Goal: Task Accomplishment & Management: Manage account settings

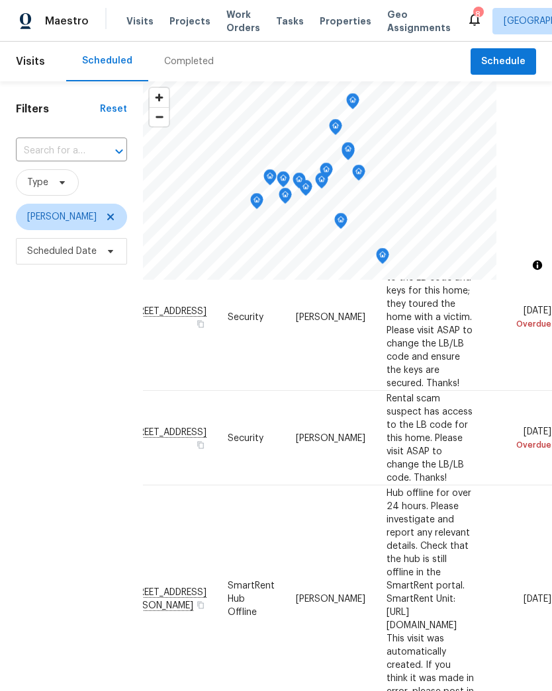
scroll to position [85, 138]
click at [0, 0] on icon at bounding box center [0, 0] width 0 height 0
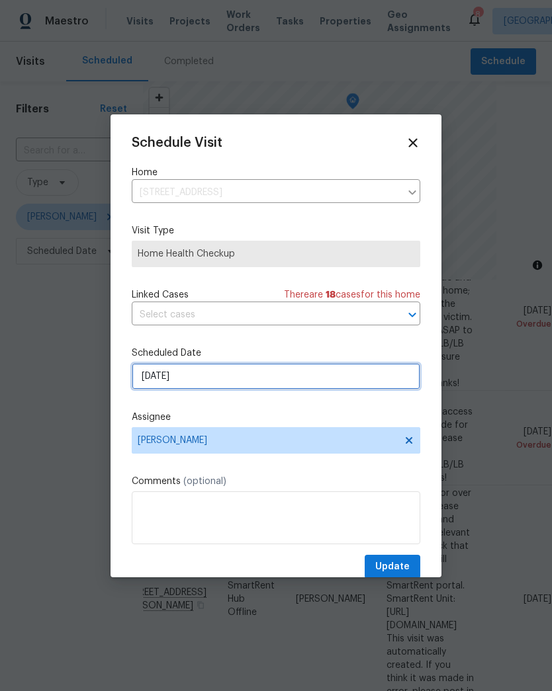
click at [138, 383] on input "[DATE]" at bounding box center [276, 376] width 288 height 26
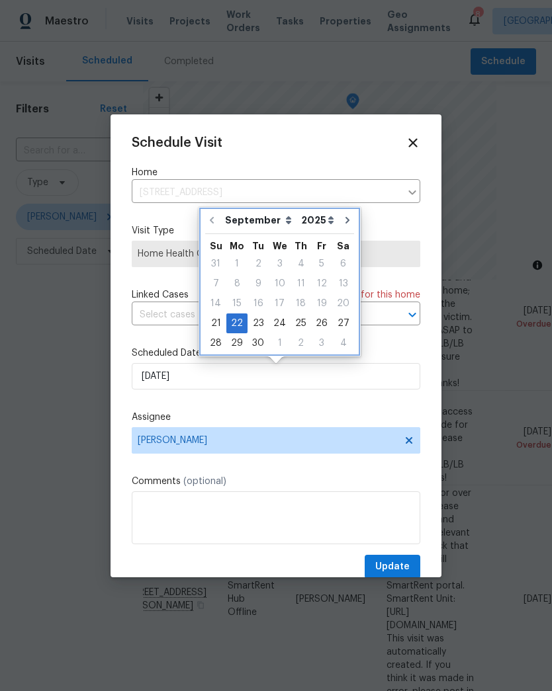
click at [347, 230] on button "Go to next month" at bounding box center [347, 220] width 20 height 26
type input "10/22/2025"
select select "9"
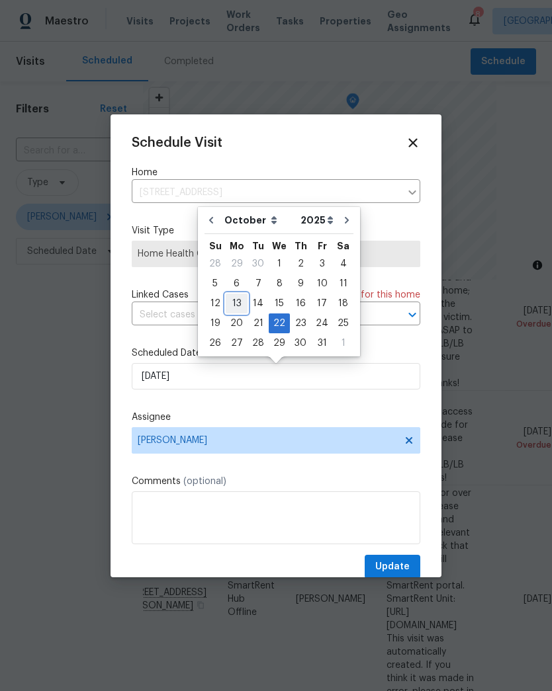
click at [242, 302] on div "13" at bounding box center [237, 303] width 22 height 19
type input "10/13/2025"
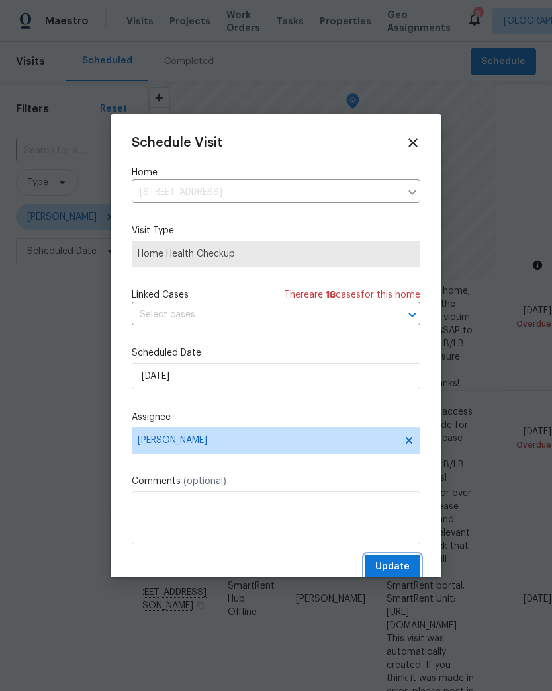
click at [395, 575] on span "Update" at bounding box center [392, 567] width 34 height 17
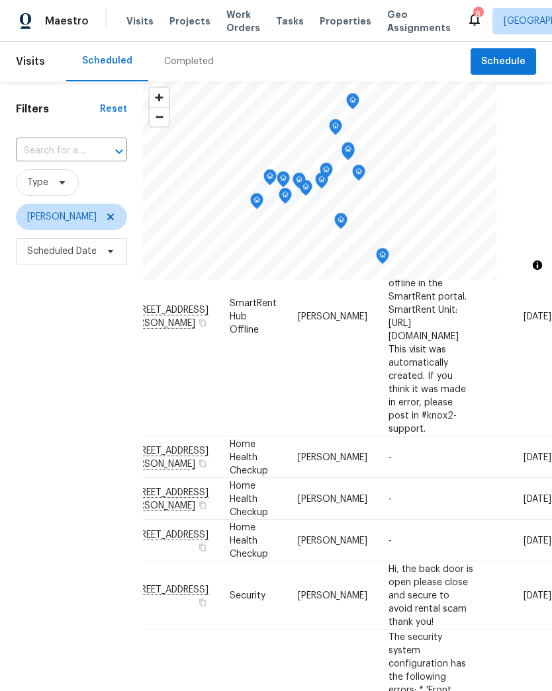
scroll to position [399, 138]
click at [0, 0] on span at bounding box center [0, 0] width 0 height 0
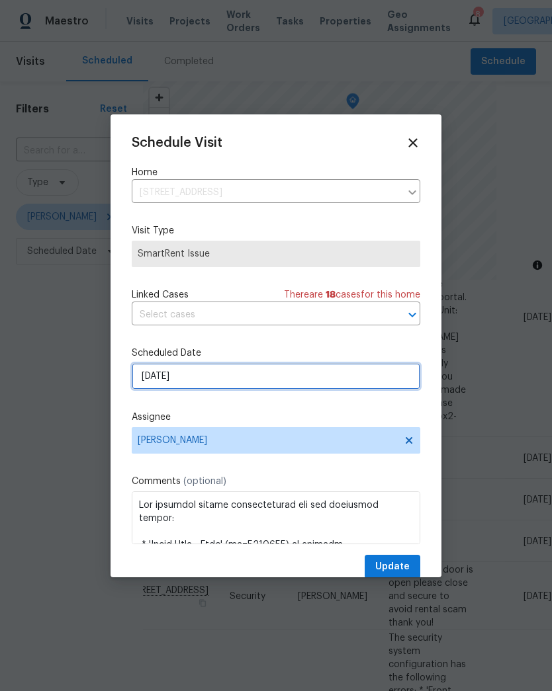
click at [200, 382] on input "[DATE]" at bounding box center [276, 376] width 288 height 26
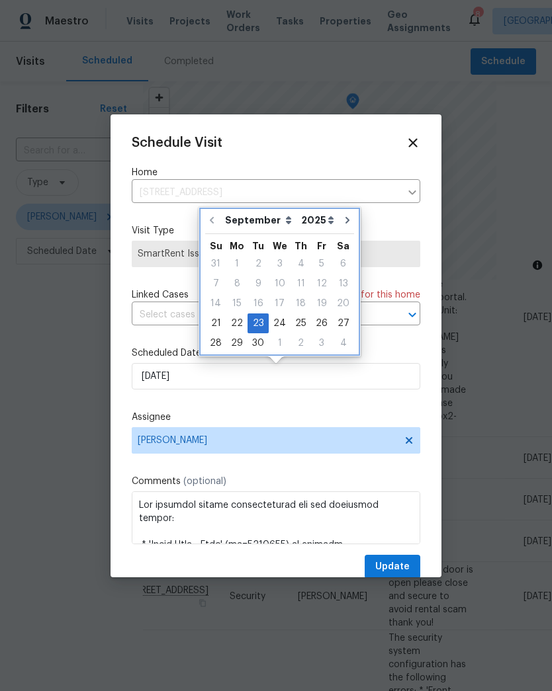
click at [342, 227] on button "Go to next month" at bounding box center [347, 220] width 20 height 26
type input "10/23/2025"
select select "9"
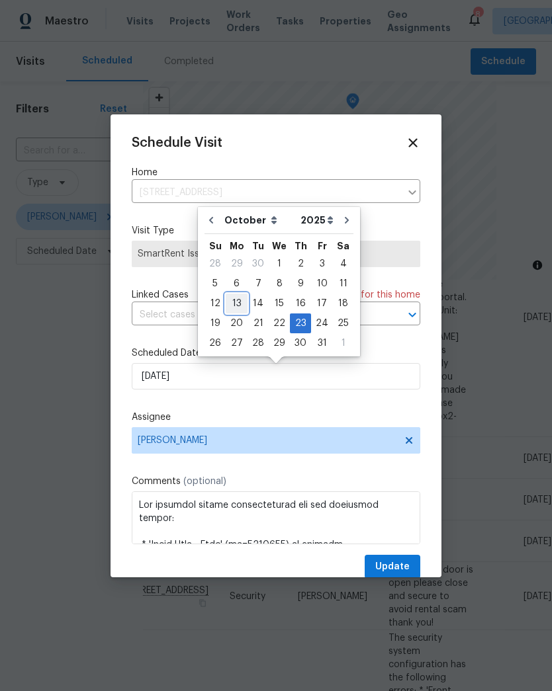
click at [240, 298] on div "13" at bounding box center [237, 303] width 22 height 19
type input "10/13/2025"
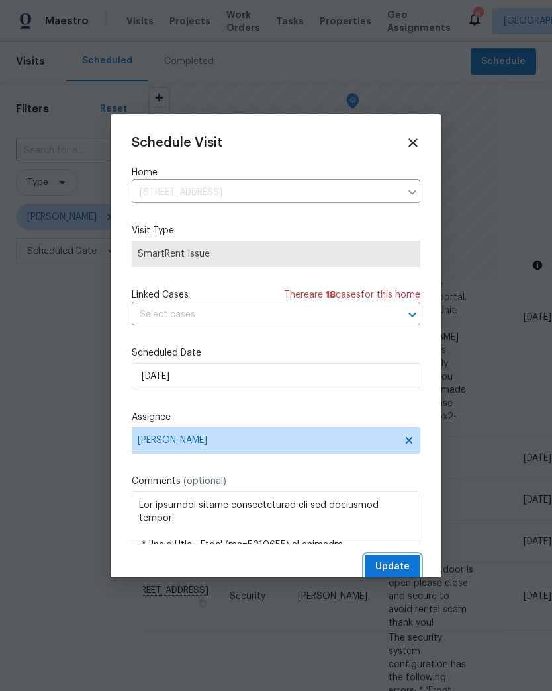
click at [411, 577] on button "Update" at bounding box center [392, 567] width 56 height 24
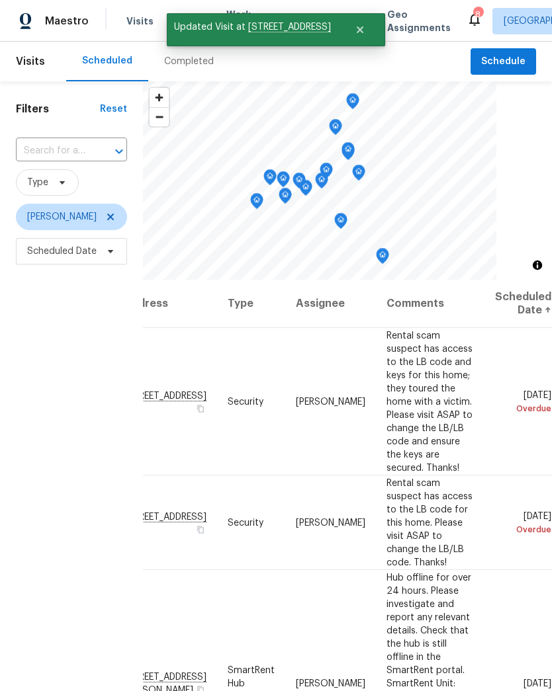
scroll to position [0, 138]
click at [511, 376] on td "Sat, Sep 20 Overdue" at bounding box center [517, 401] width 67 height 147
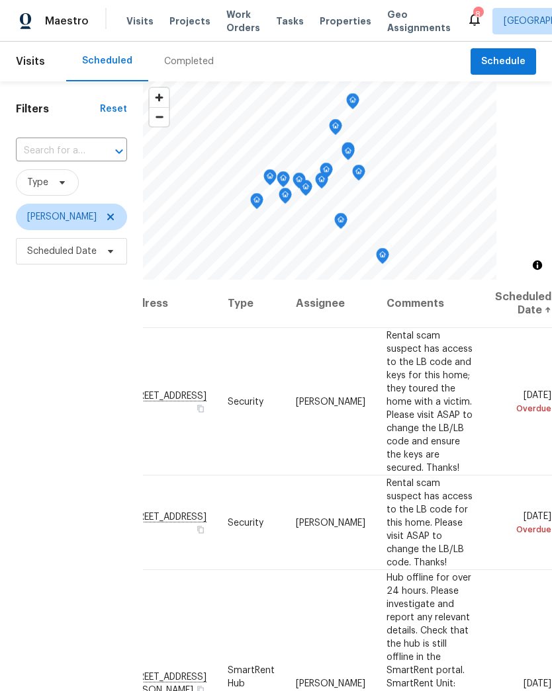
scroll to position [0, 138]
click at [0, 0] on icon at bounding box center [0, 0] width 0 height 0
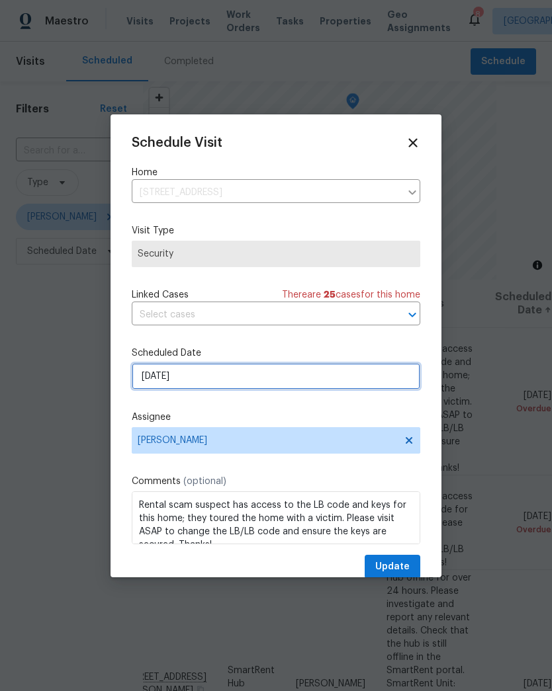
click at [137, 384] on input "[DATE]" at bounding box center [276, 376] width 288 height 26
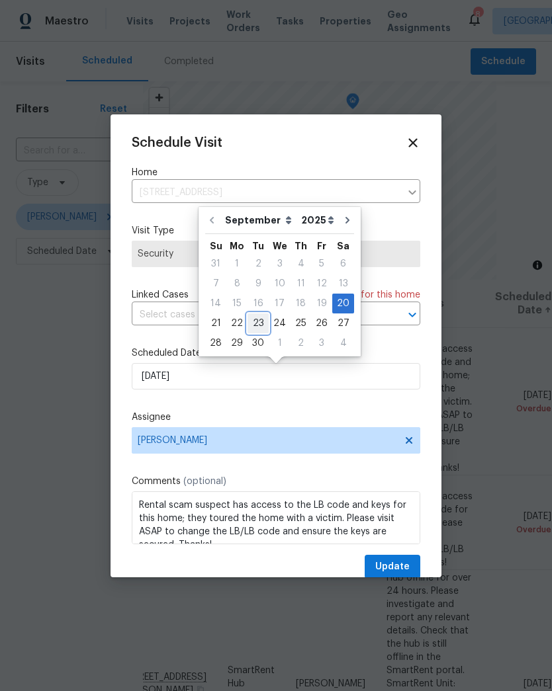
click at [249, 319] on div "23" at bounding box center [257, 323] width 21 height 19
type input "[DATE]"
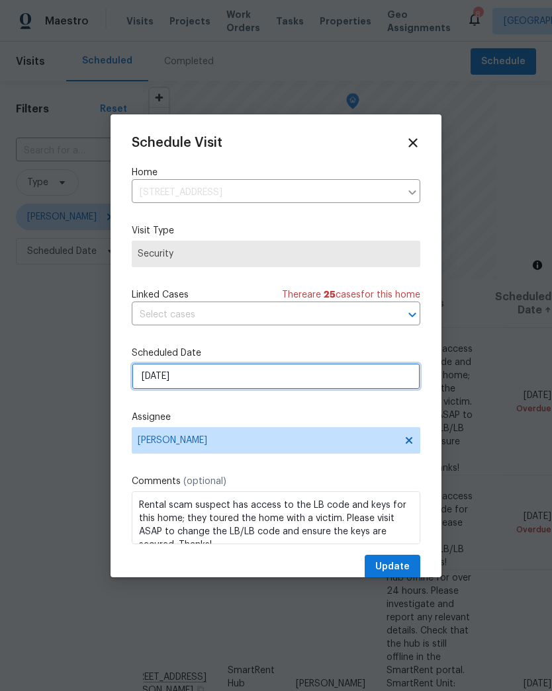
click at [175, 383] on input "[DATE]" at bounding box center [276, 376] width 288 height 26
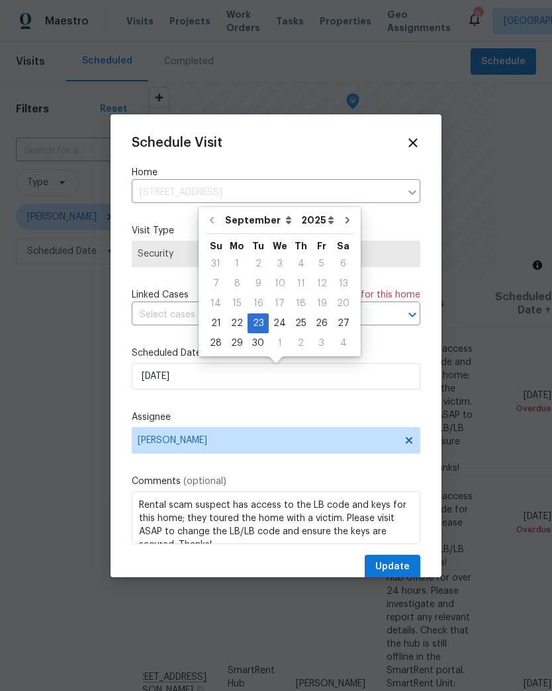
click at [417, 351] on label "Scheduled Date" at bounding box center [276, 353] width 288 height 13
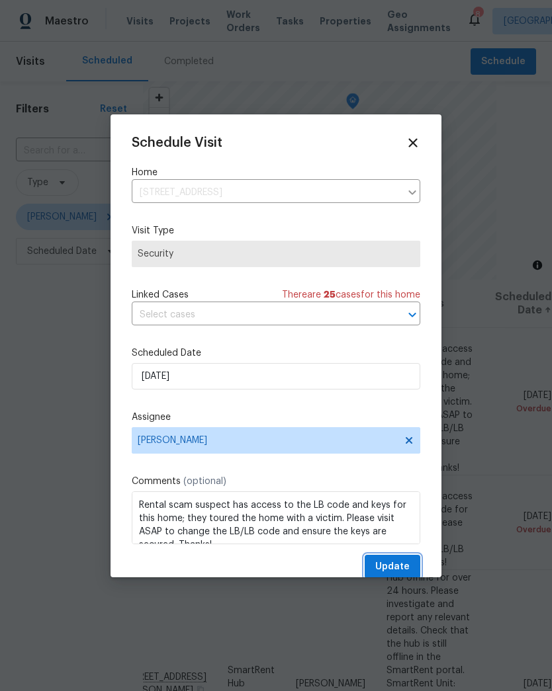
click at [403, 568] on span "Update" at bounding box center [392, 567] width 34 height 17
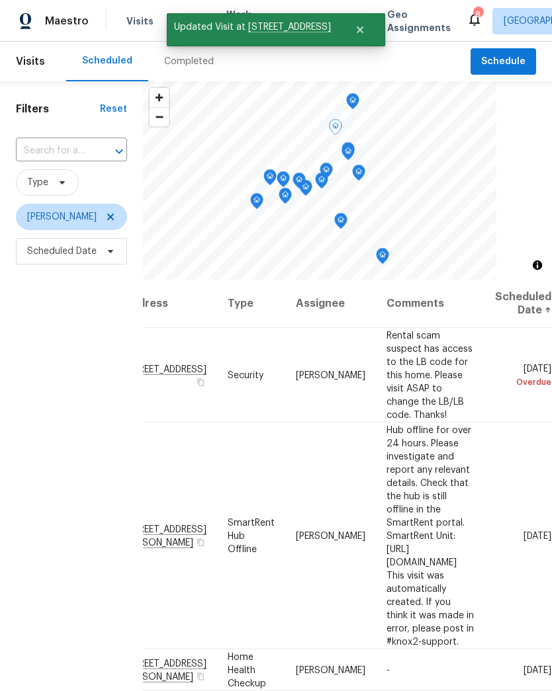
click at [0, 0] on icon at bounding box center [0, 0] width 0 height 0
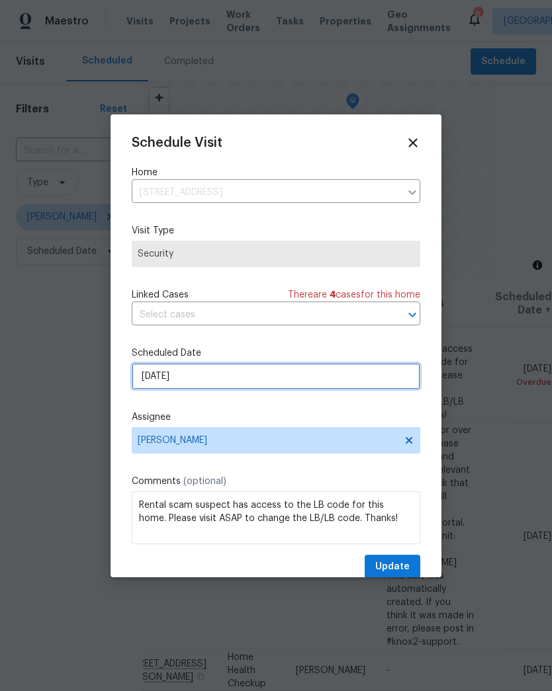
click at [179, 379] on input "[DATE]" at bounding box center [276, 376] width 288 height 26
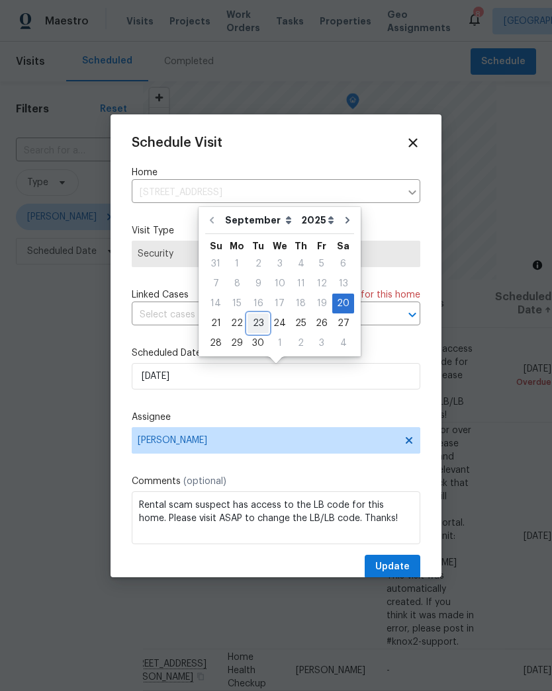
click at [261, 319] on div "23" at bounding box center [257, 323] width 21 height 19
type input "[DATE]"
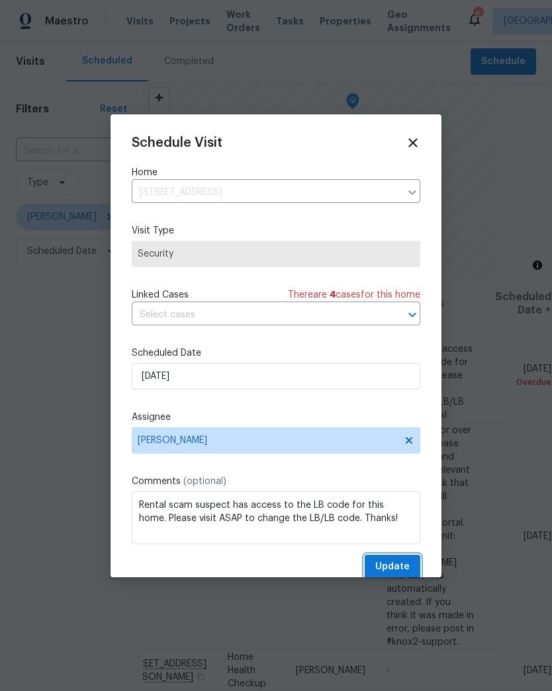
click at [406, 573] on span "Update" at bounding box center [392, 567] width 34 height 17
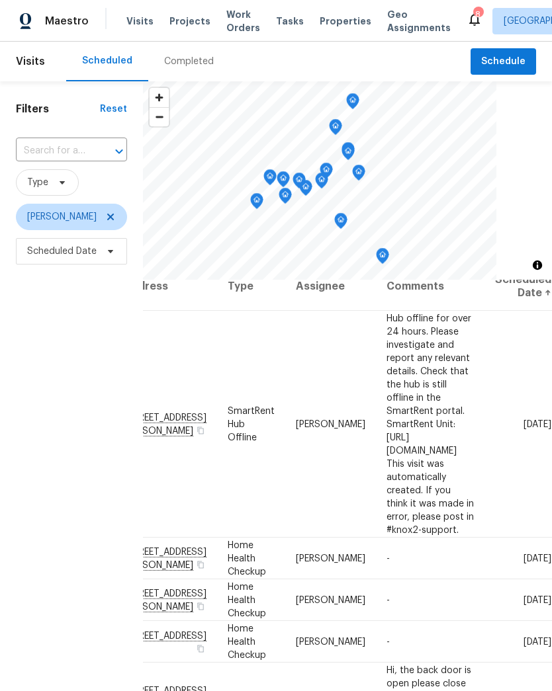
scroll to position [17, 138]
click at [0, 0] on icon at bounding box center [0, 0] width 0 height 0
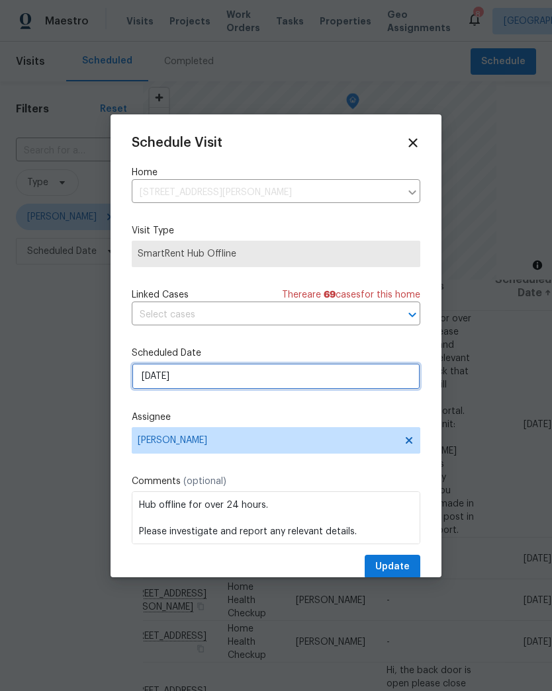
click at [196, 386] on input "[DATE]" at bounding box center [276, 376] width 288 height 26
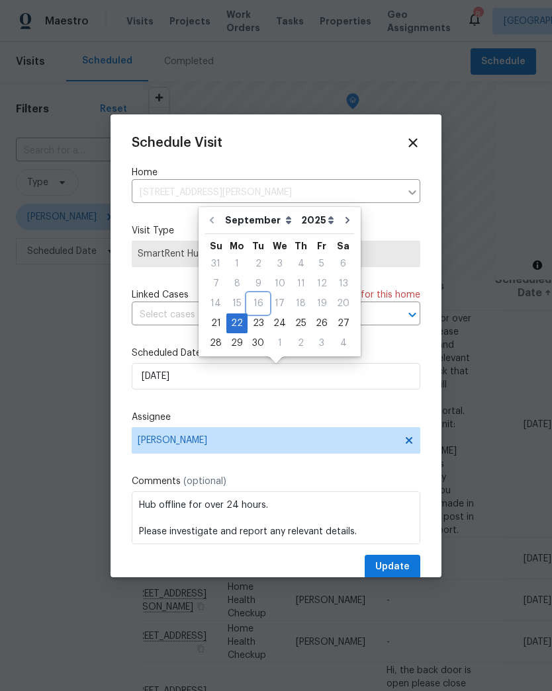
click at [259, 312] on div "16" at bounding box center [257, 303] width 21 height 19
click at [259, 320] on div "23" at bounding box center [257, 323] width 21 height 19
type input "[DATE]"
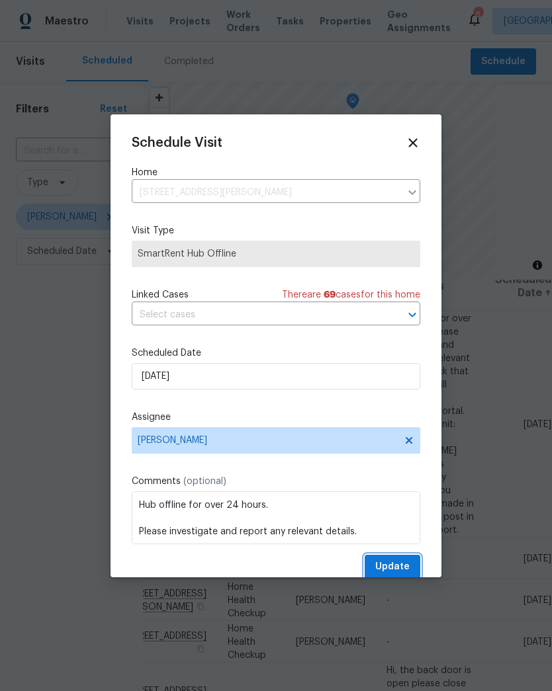
click at [419, 567] on button "Update" at bounding box center [392, 567] width 56 height 24
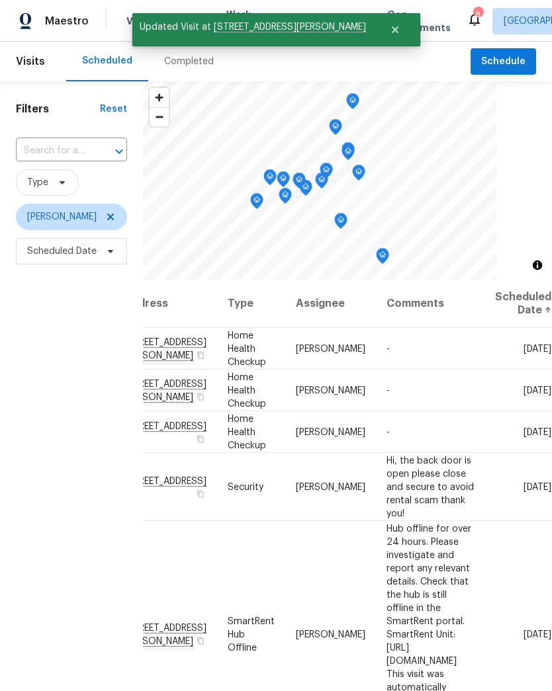
scroll to position [0, 138]
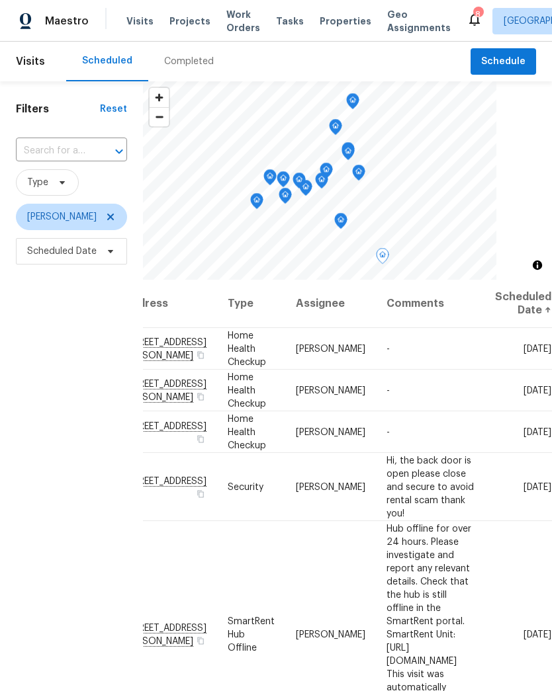
click at [0, 0] on icon at bounding box center [0, 0] width 0 height 0
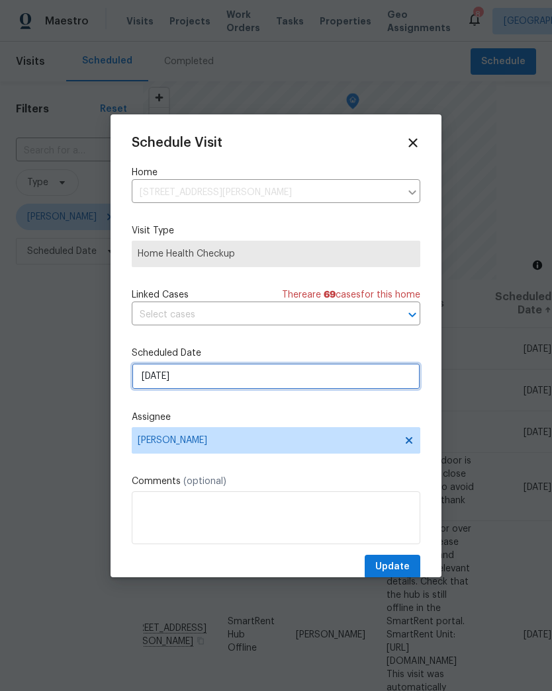
click at [203, 376] on input "[DATE]" at bounding box center [276, 376] width 288 height 26
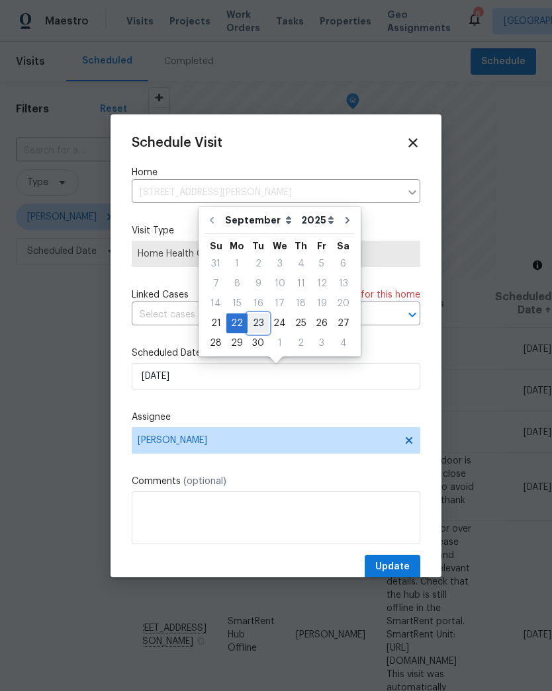
click at [259, 321] on div "23" at bounding box center [257, 323] width 21 height 19
type input "[DATE]"
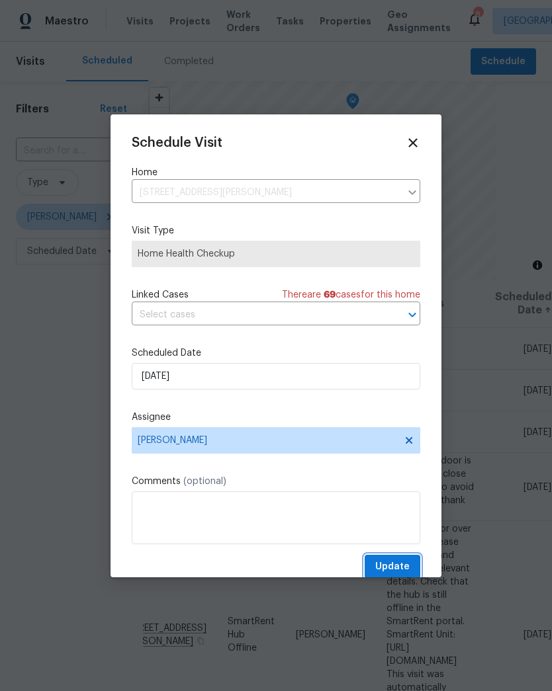
click at [405, 566] on span "Update" at bounding box center [392, 567] width 34 height 17
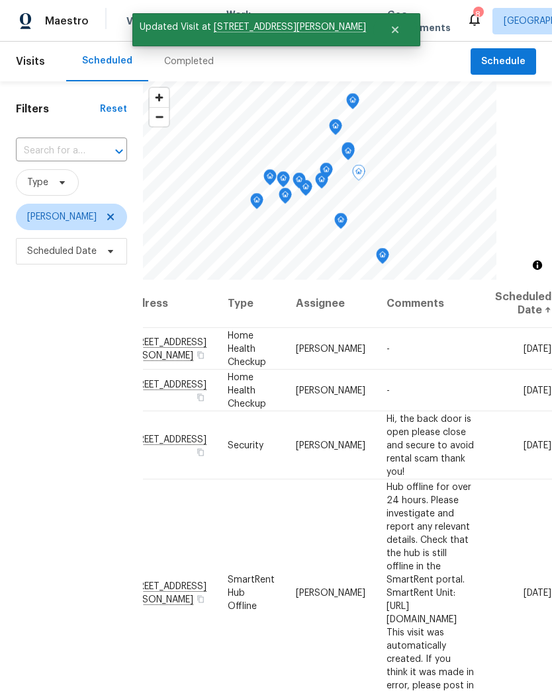
click at [0, 0] on icon at bounding box center [0, 0] width 0 height 0
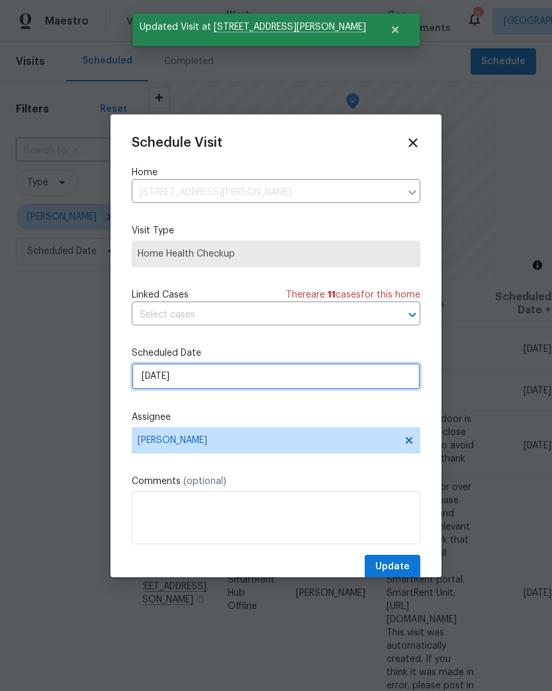
click at [191, 376] on input "[DATE]" at bounding box center [276, 376] width 288 height 26
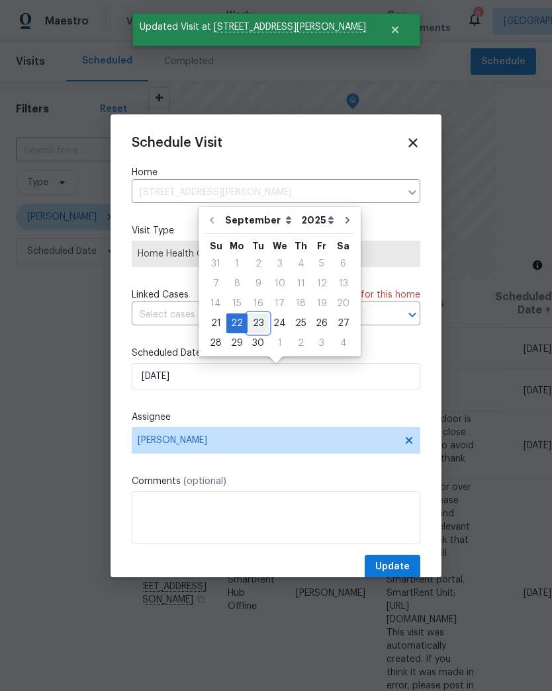
click at [257, 321] on div "23" at bounding box center [257, 323] width 21 height 19
type input "[DATE]"
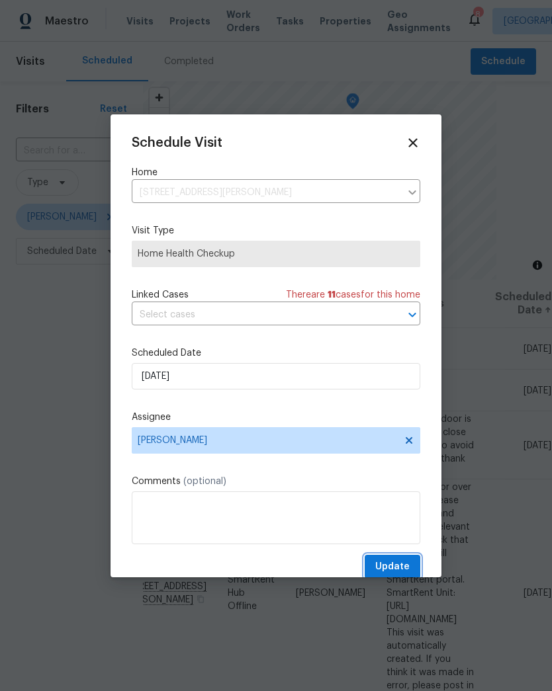
click at [415, 566] on button "Update" at bounding box center [392, 567] width 56 height 24
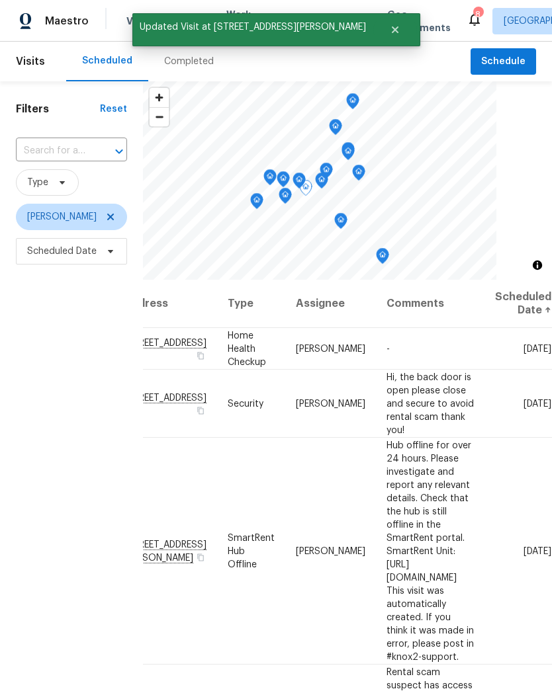
scroll to position [0, 127]
click at [0, 0] on icon at bounding box center [0, 0] width 0 height 0
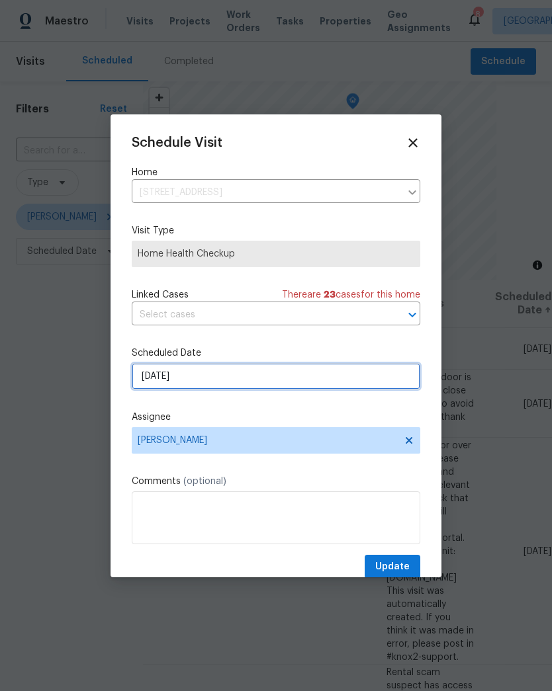
click at [180, 379] on input "[DATE]" at bounding box center [276, 376] width 288 height 26
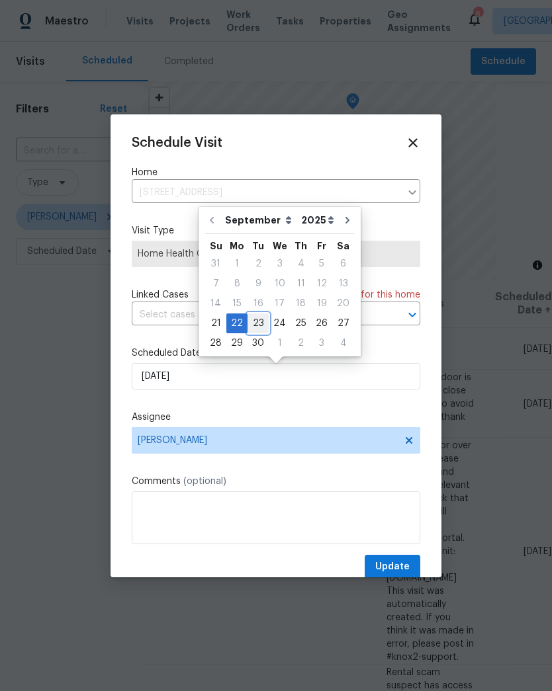
click at [260, 317] on div "23" at bounding box center [257, 323] width 21 height 19
type input "[DATE]"
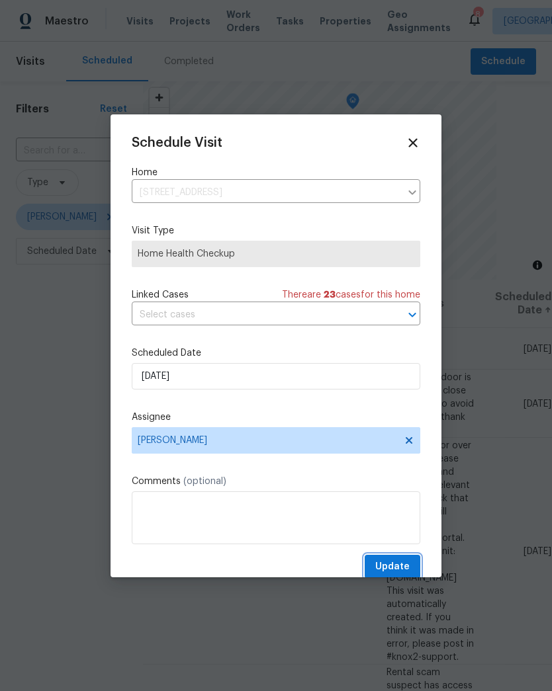
click at [410, 570] on button "Update" at bounding box center [392, 567] width 56 height 24
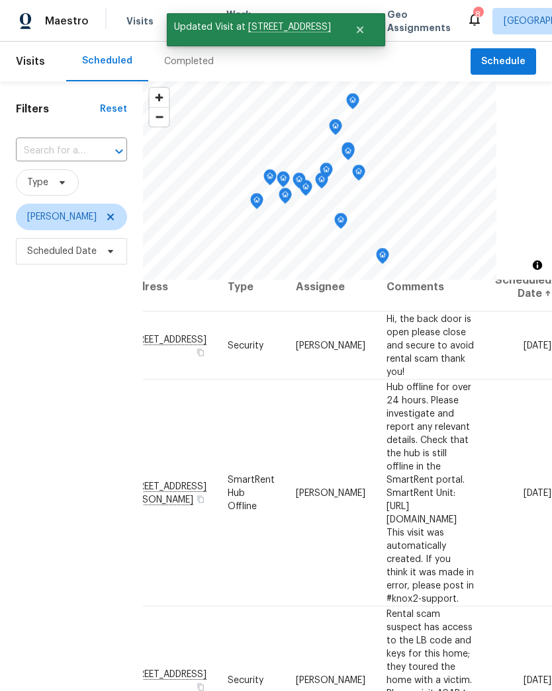
scroll to position [13, 138]
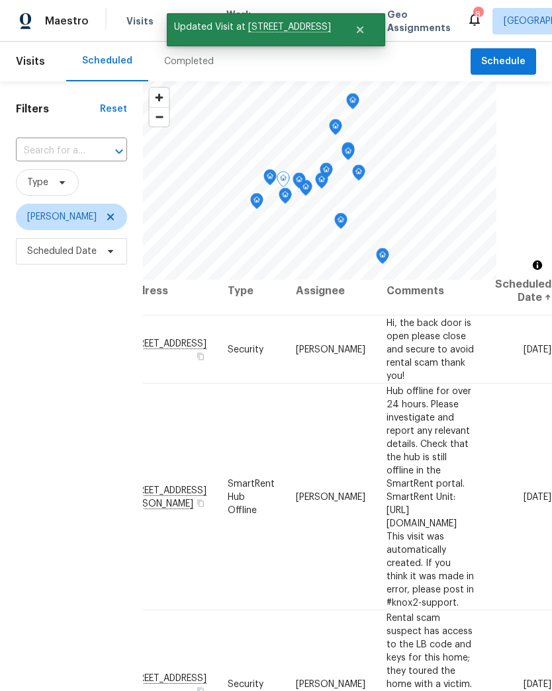
click at [0, 0] on icon at bounding box center [0, 0] width 0 height 0
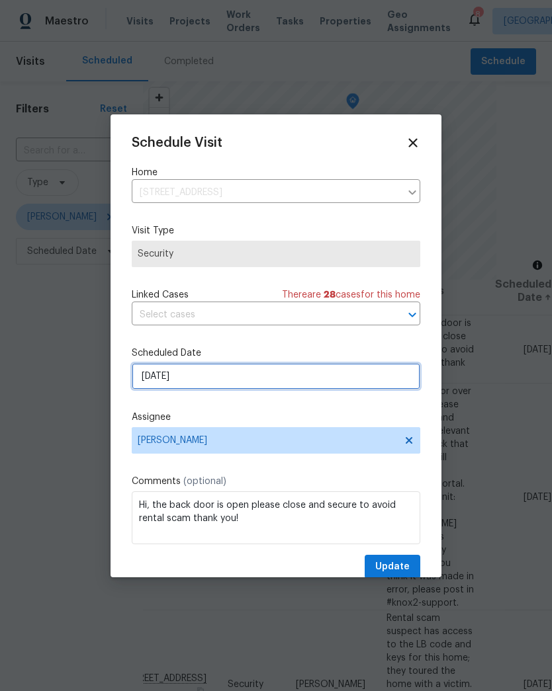
click at [204, 379] on input "[DATE]" at bounding box center [276, 376] width 288 height 26
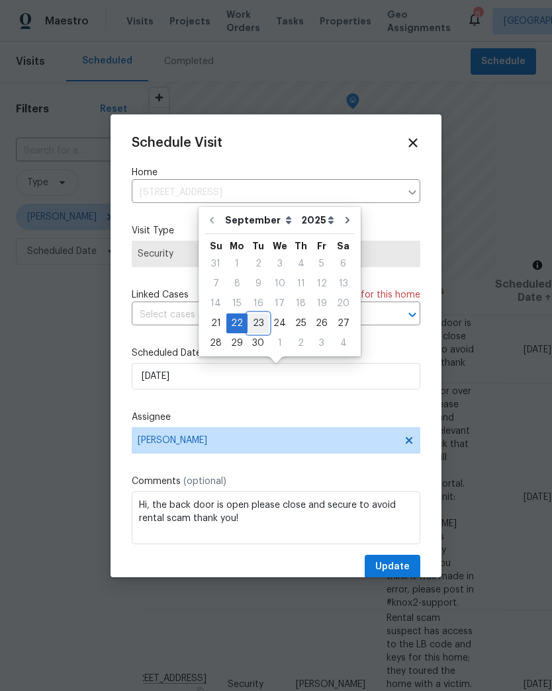
click at [257, 322] on div "23" at bounding box center [257, 323] width 21 height 19
type input "[DATE]"
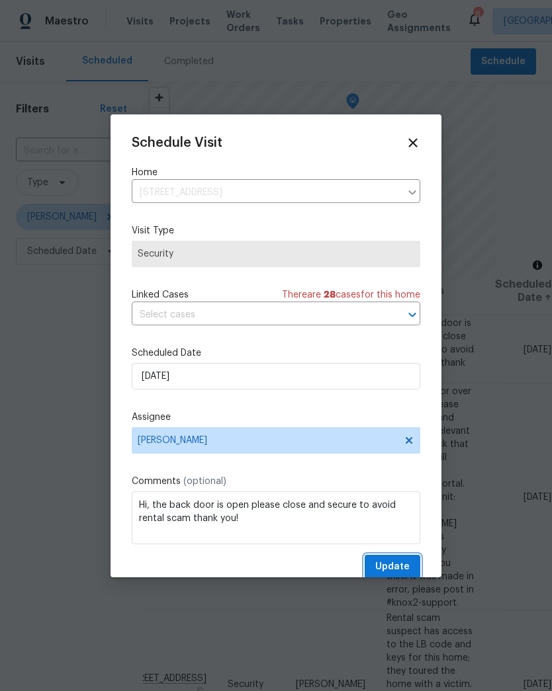
click at [400, 565] on span "Update" at bounding box center [392, 567] width 34 height 17
